Goal: Task Accomplishment & Management: Use online tool/utility

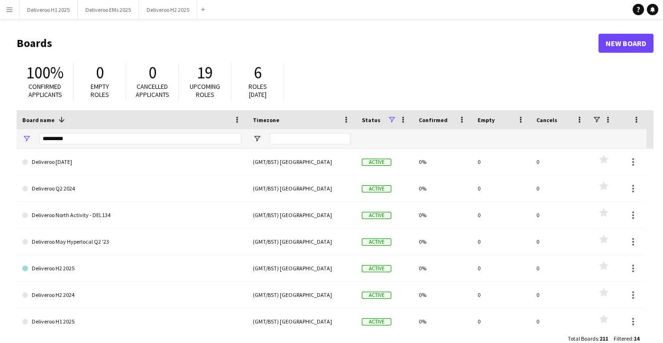
click at [13, 8] on button "Menu" at bounding box center [9, 9] width 19 height 19
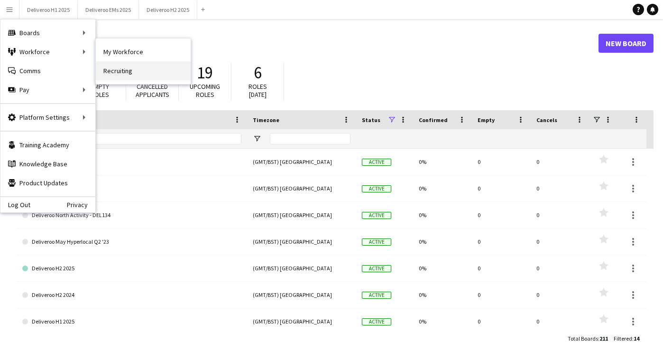
click at [133, 72] on link "Recruiting" at bounding box center [143, 70] width 95 height 19
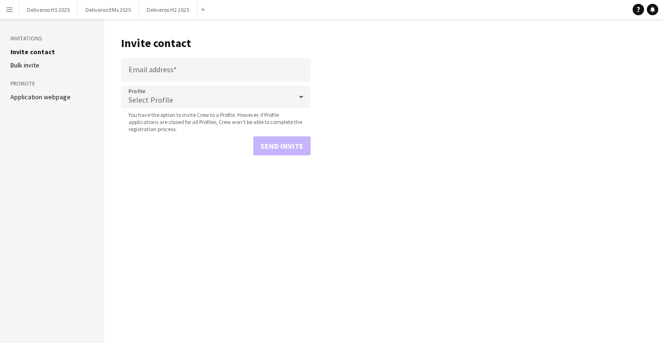
click at [72, 99] on li "Application webpage" at bounding box center [51, 97] width 83 height 9
click at [60, 94] on link "Application webpage" at bounding box center [40, 97] width 60 height 9
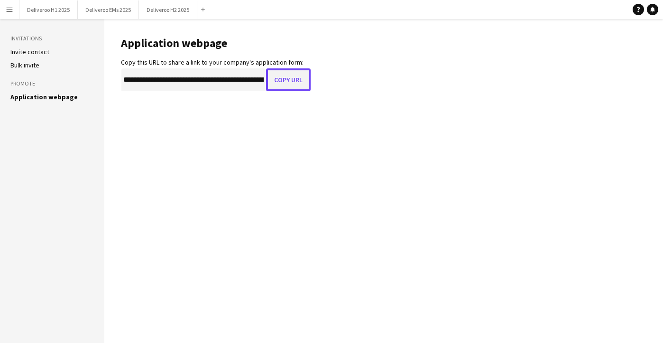
click at [279, 82] on button "Copy URL" at bounding box center [288, 79] width 45 height 23
